Goal: Task Accomplishment & Management: Manage account settings

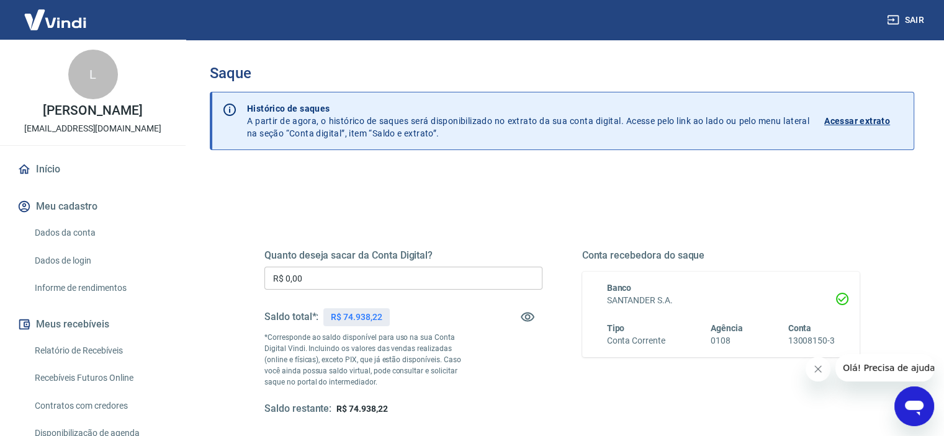
click at [323, 284] on input "R$ 0,00" at bounding box center [403, 278] width 278 height 23
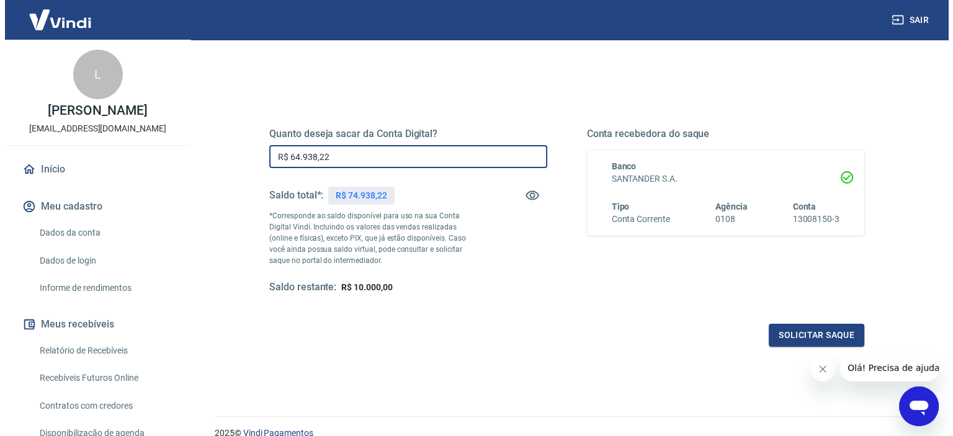
scroll to position [176, 0]
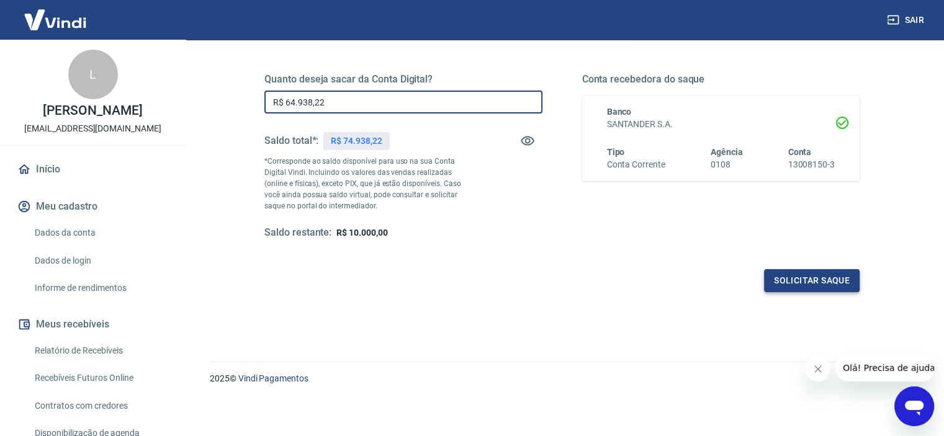
type input "R$ 64.938,22"
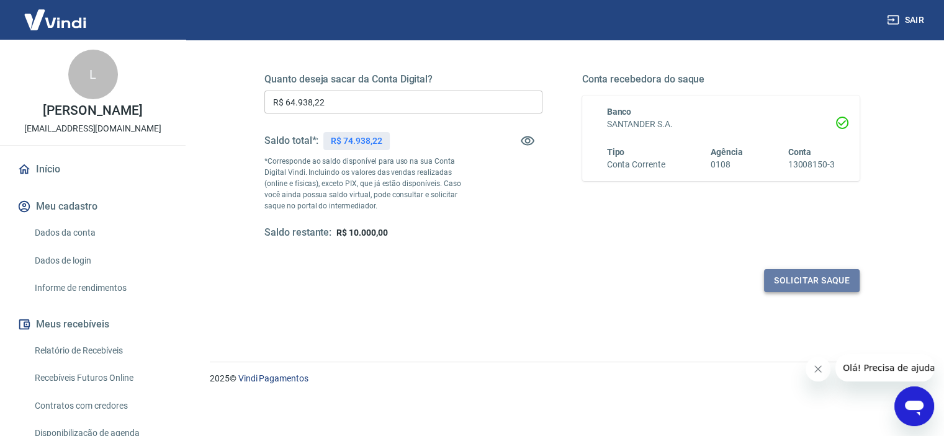
click at [807, 272] on button "Solicitar saque" at bounding box center [812, 280] width 96 height 23
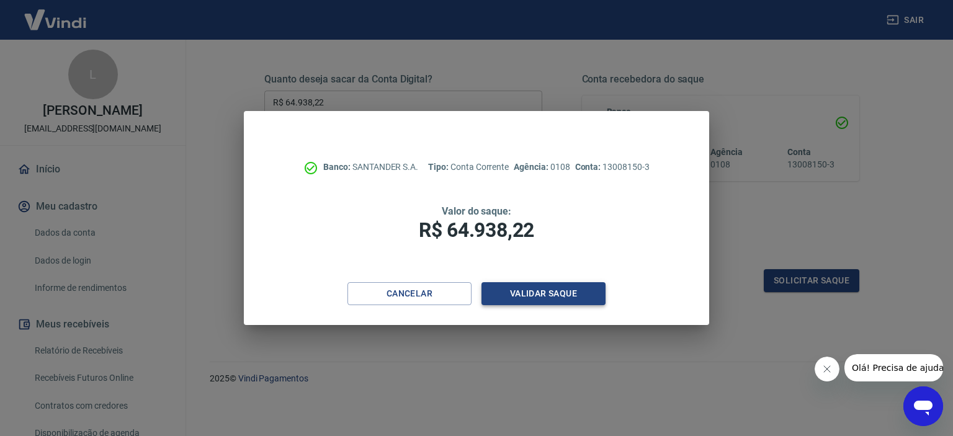
click at [551, 285] on button "Validar saque" at bounding box center [544, 293] width 124 height 23
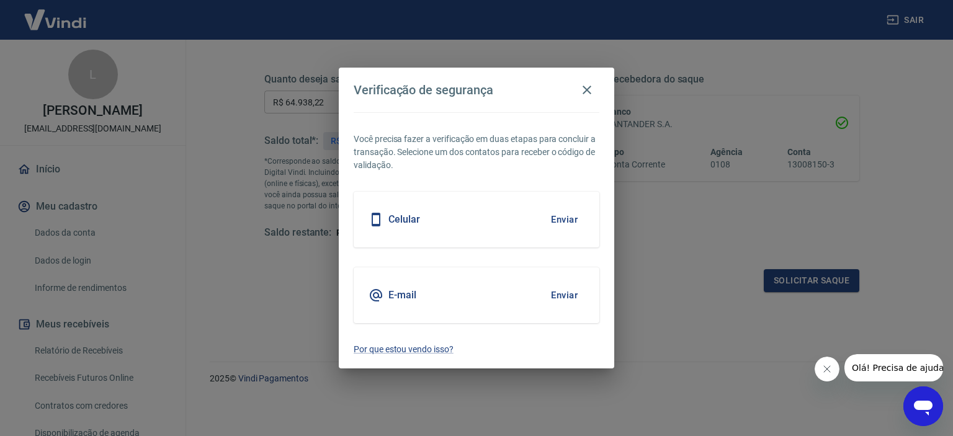
click at [575, 218] on button "Enviar" at bounding box center [564, 220] width 40 height 26
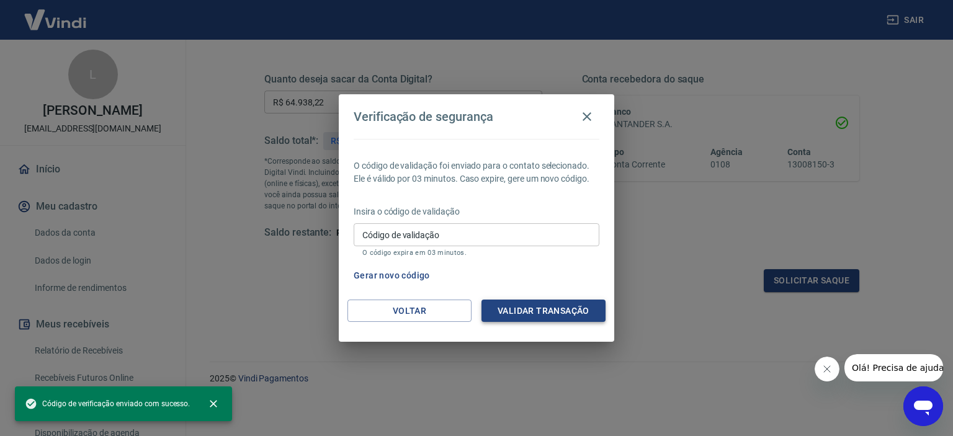
click at [516, 313] on button "Validar transação" at bounding box center [544, 311] width 124 height 23
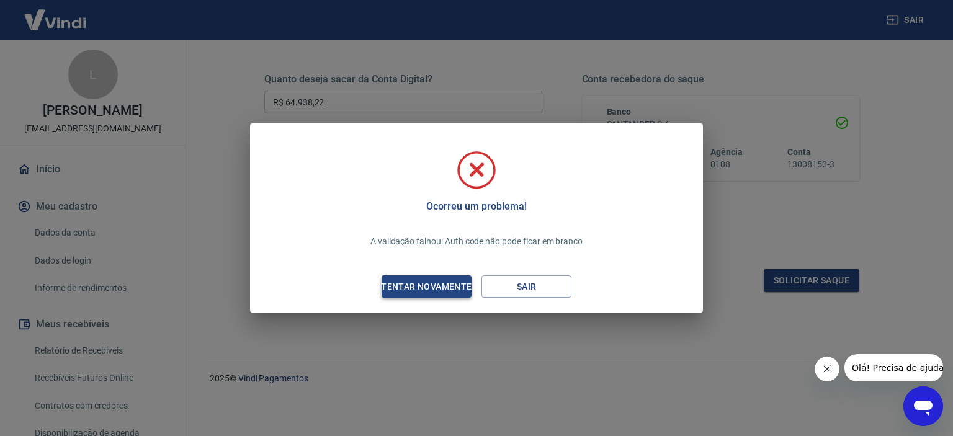
click at [424, 285] on div "Tentar novamente" at bounding box center [426, 287] width 120 height 16
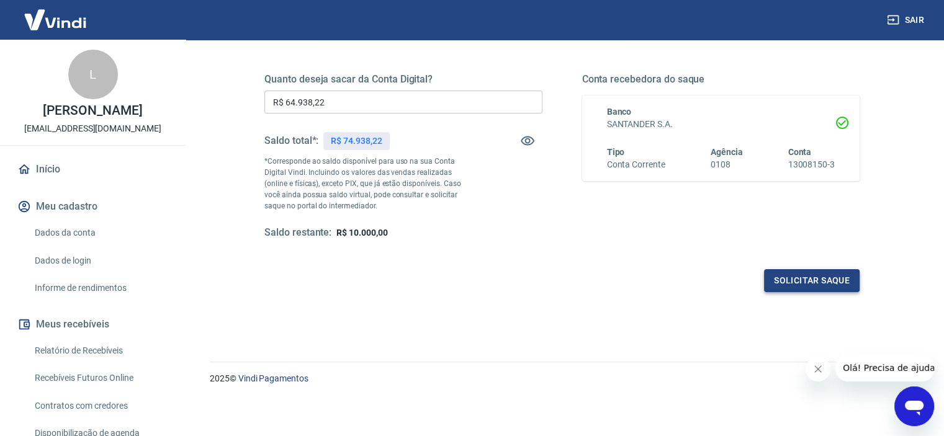
click at [794, 272] on button "Solicitar saque" at bounding box center [812, 280] width 96 height 23
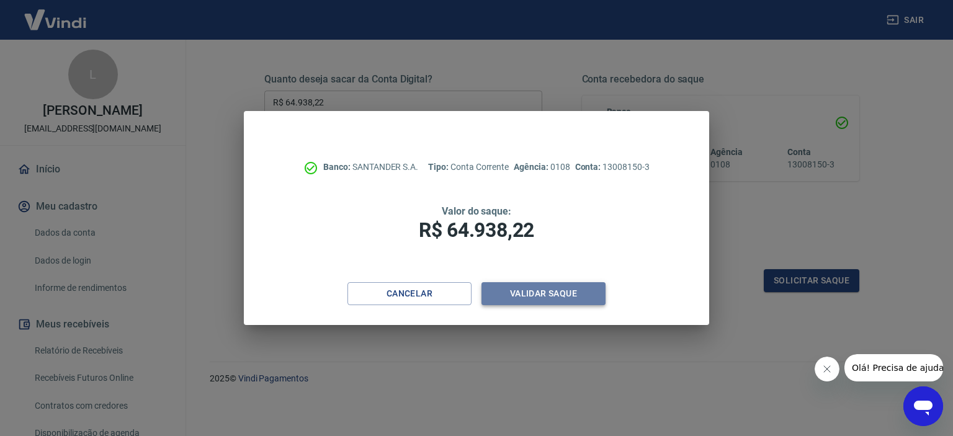
click at [517, 289] on button "Validar saque" at bounding box center [544, 293] width 124 height 23
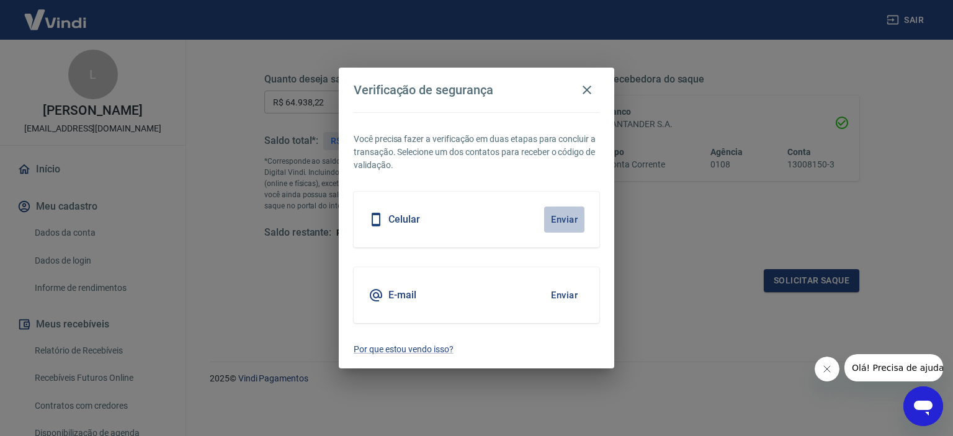
click at [558, 215] on button "Enviar" at bounding box center [564, 220] width 40 height 26
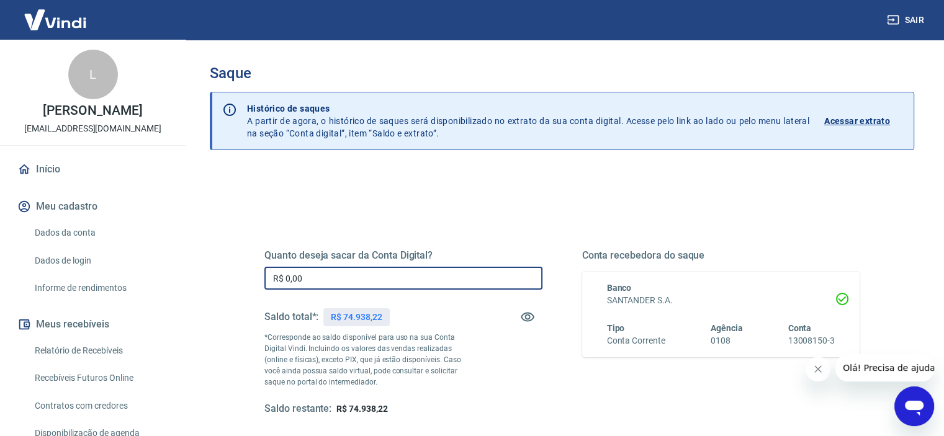
click at [334, 274] on input "R$ 0,00" at bounding box center [403, 278] width 278 height 23
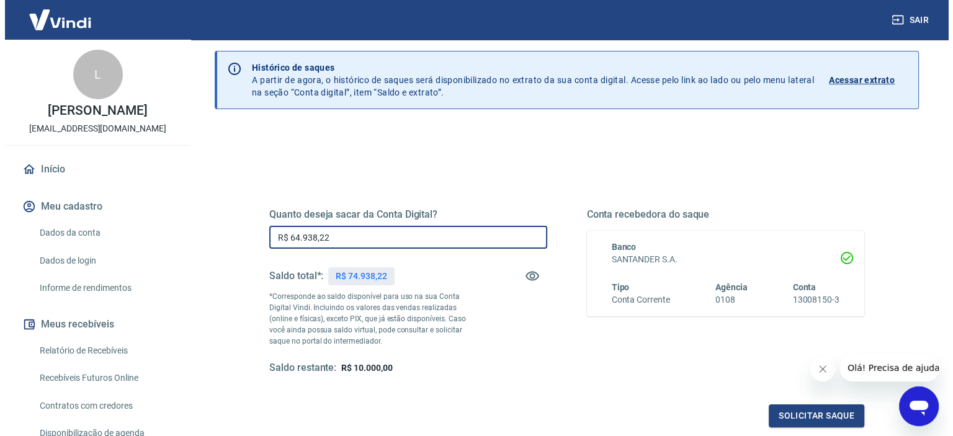
scroll to position [124, 0]
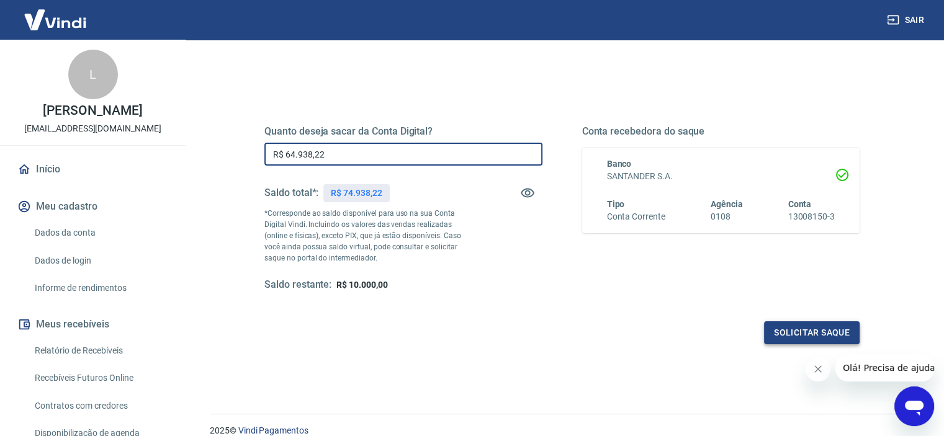
type input "R$ 64.938,22"
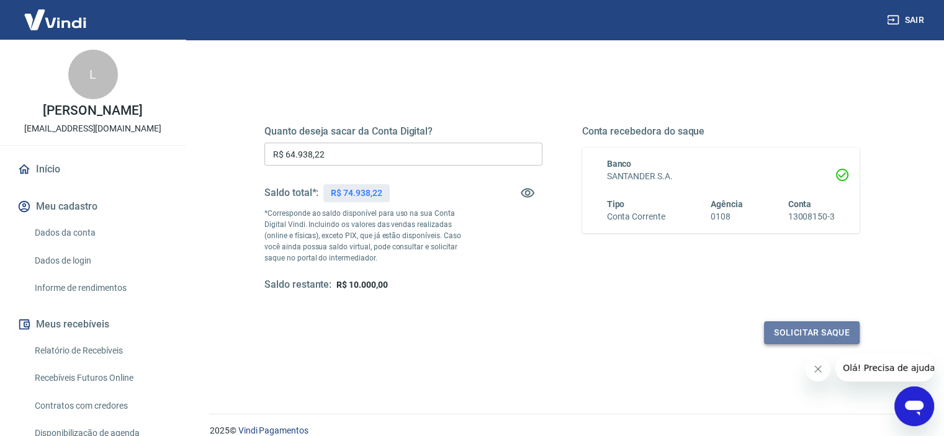
click at [785, 327] on button "Solicitar saque" at bounding box center [812, 332] width 96 height 23
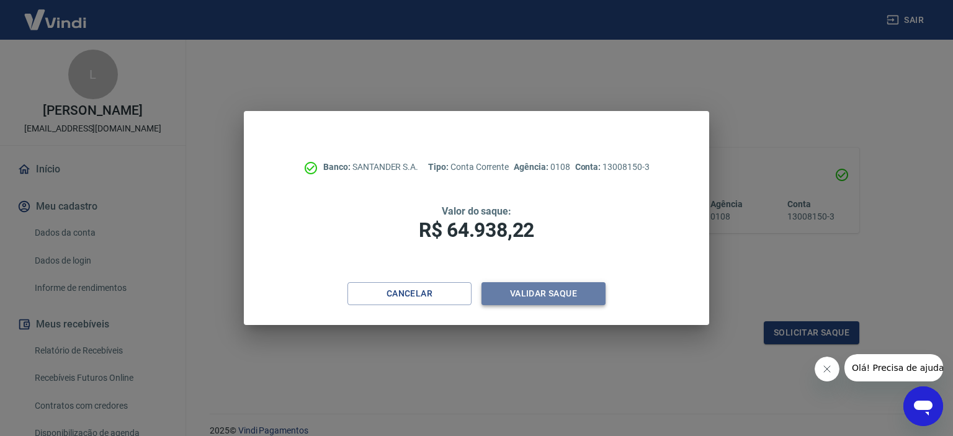
click at [551, 295] on button "Validar saque" at bounding box center [544, 293] width 124 height 23
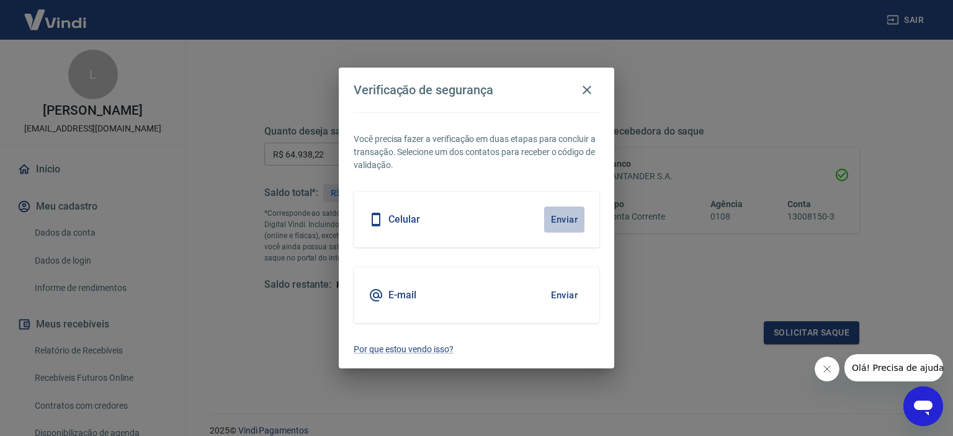
click at [556, 210] on button "Enviar" at bounding box center [564, 220] width 40 height 26
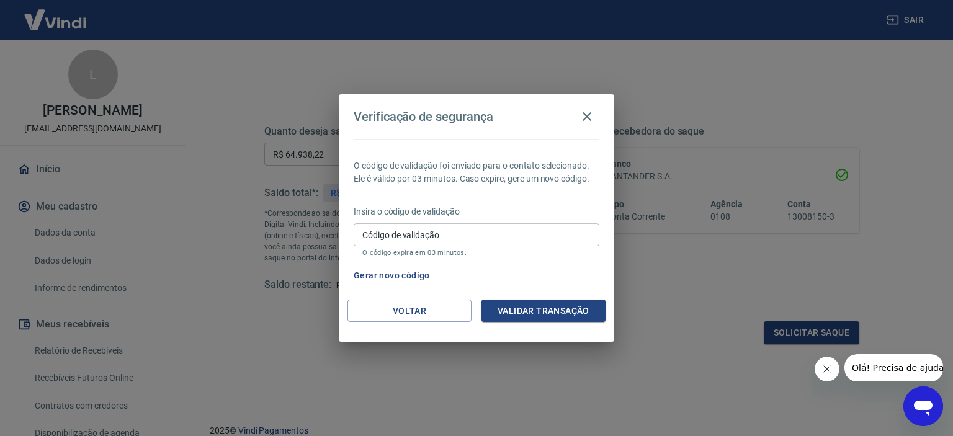
click at [521, 233] on input "Código de validação" at bounding box center [477, 234] width 246 height 23
click at [547, 308] on button "Validar transação" at bounding box center [544, 311] width 124 height 23
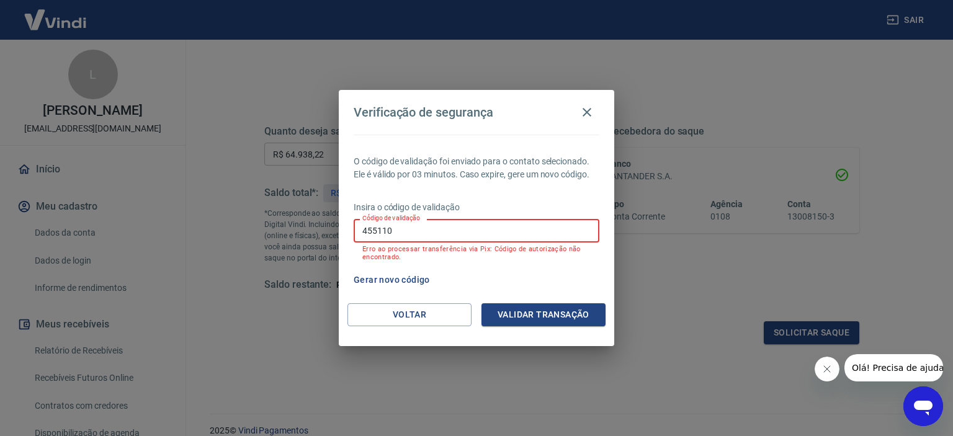
drag, startPoint x: 404, startPoint y: 232, endPoint x: 330, endPoint y: 228, distance: 74.0
click at [330, 228] on div "Verificação de segurança O código de validação foi enviado para o contato selec…" at bounding box center [476, 218] width 953 height 436
type input "455100"
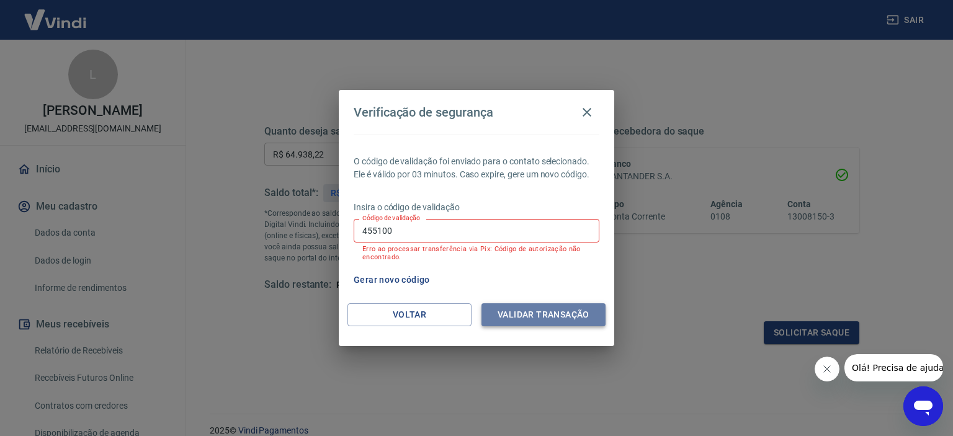
click at [514, 312] on button "Validar transação" at bounding box center [544, 314] width 124 height 23
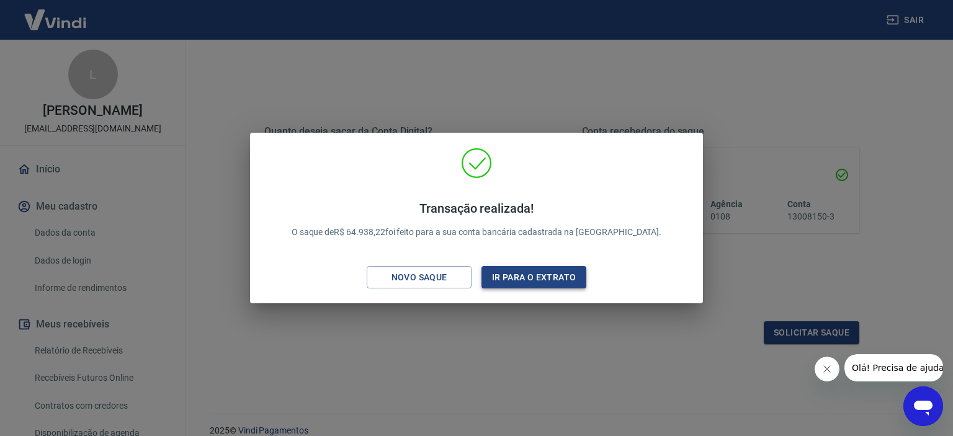
click at [527, 282] on button "Ir para o extrato" at bounding box center [534, 277] width 105 height 23
